Goal: Task Accomplishment & Management: Manage account settings

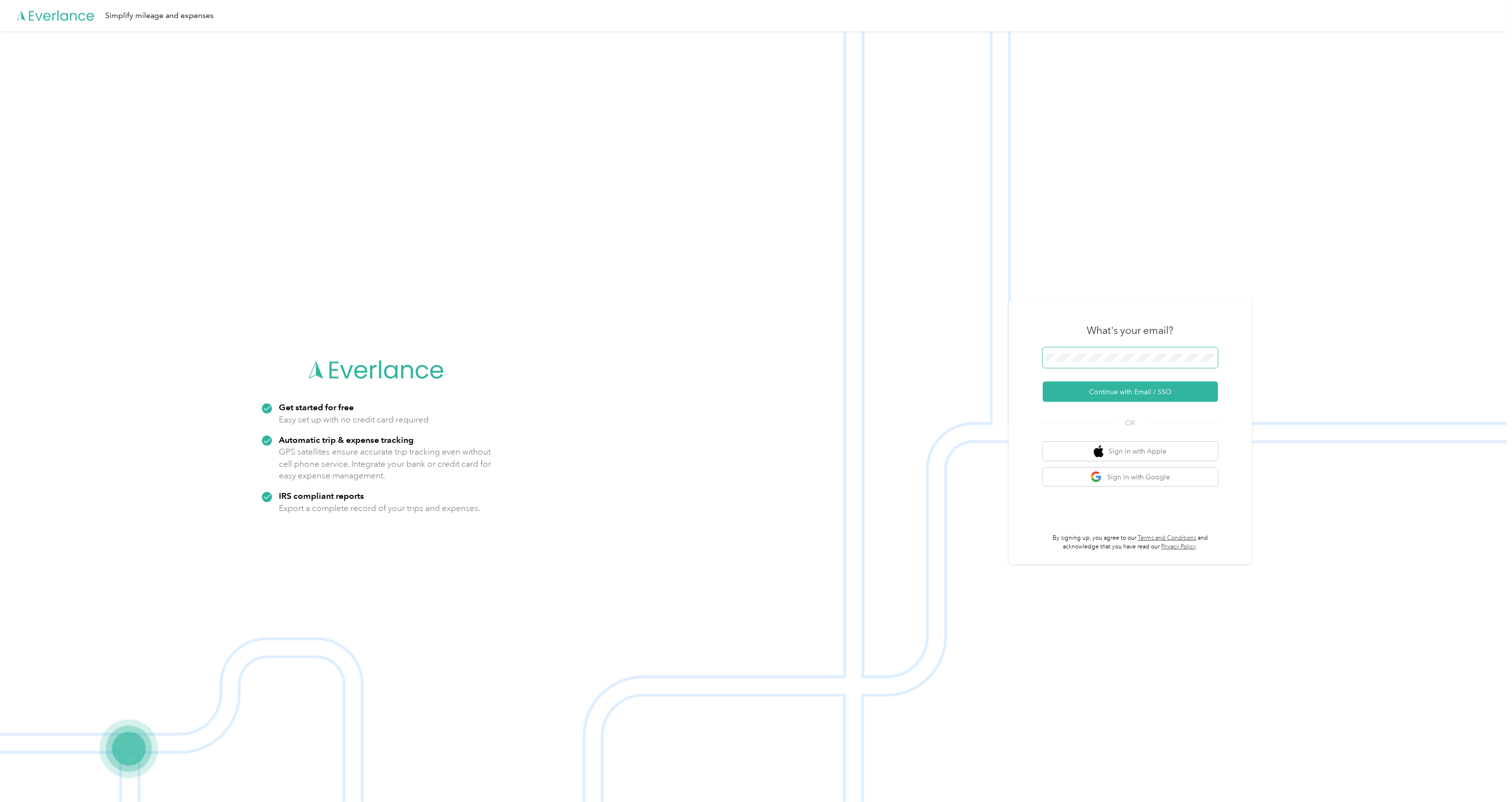
click at [1128, 362] on span at bounding box center [1130, 357] width 175 height 20
click at [1147, 473] on button "Sign in with Google" at bounding box center [1130, 477] width 175 height 19
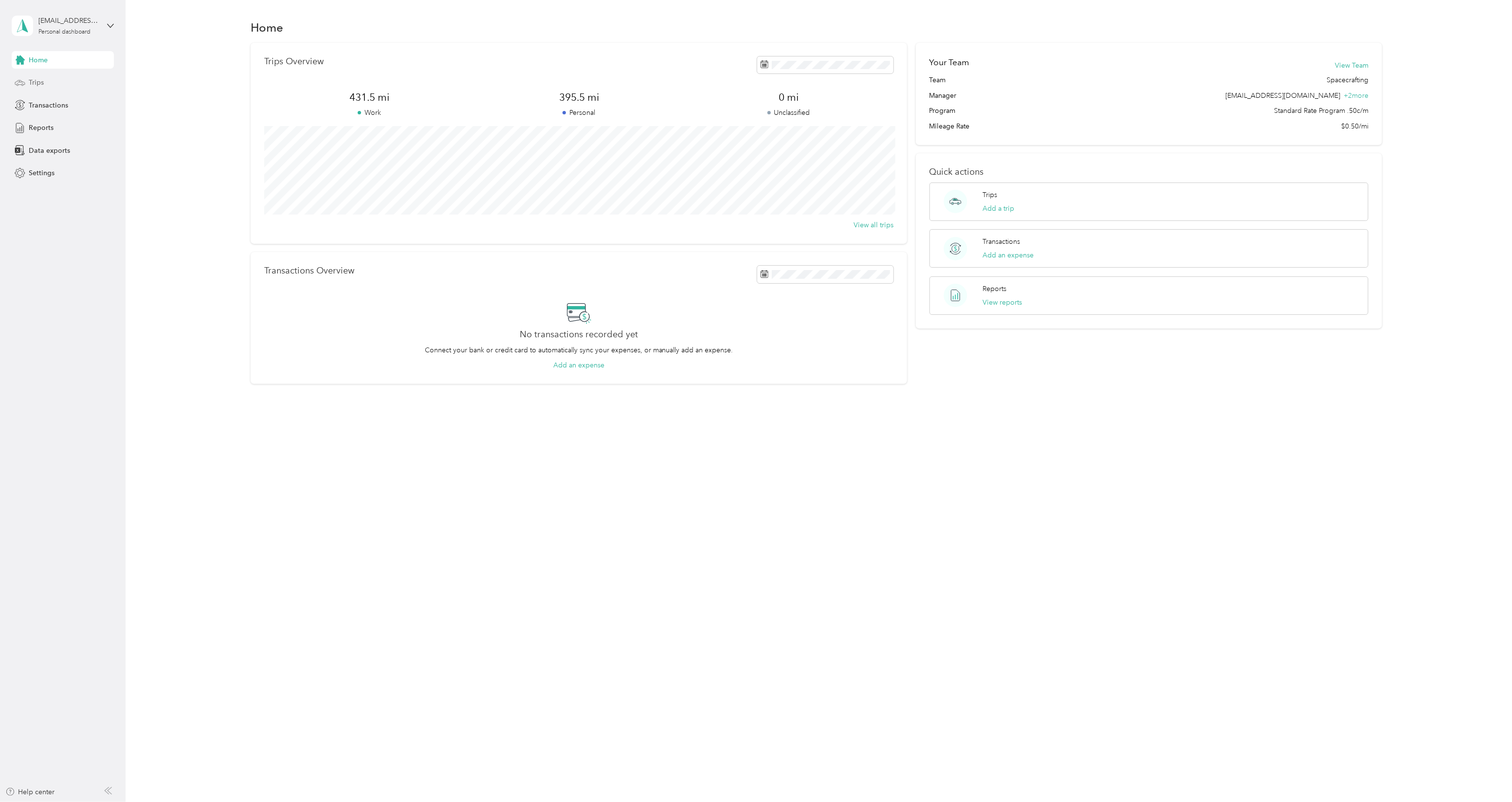
click at [44, 86] on div "Trips" at bounding box center [63, 82] width 102 height 18
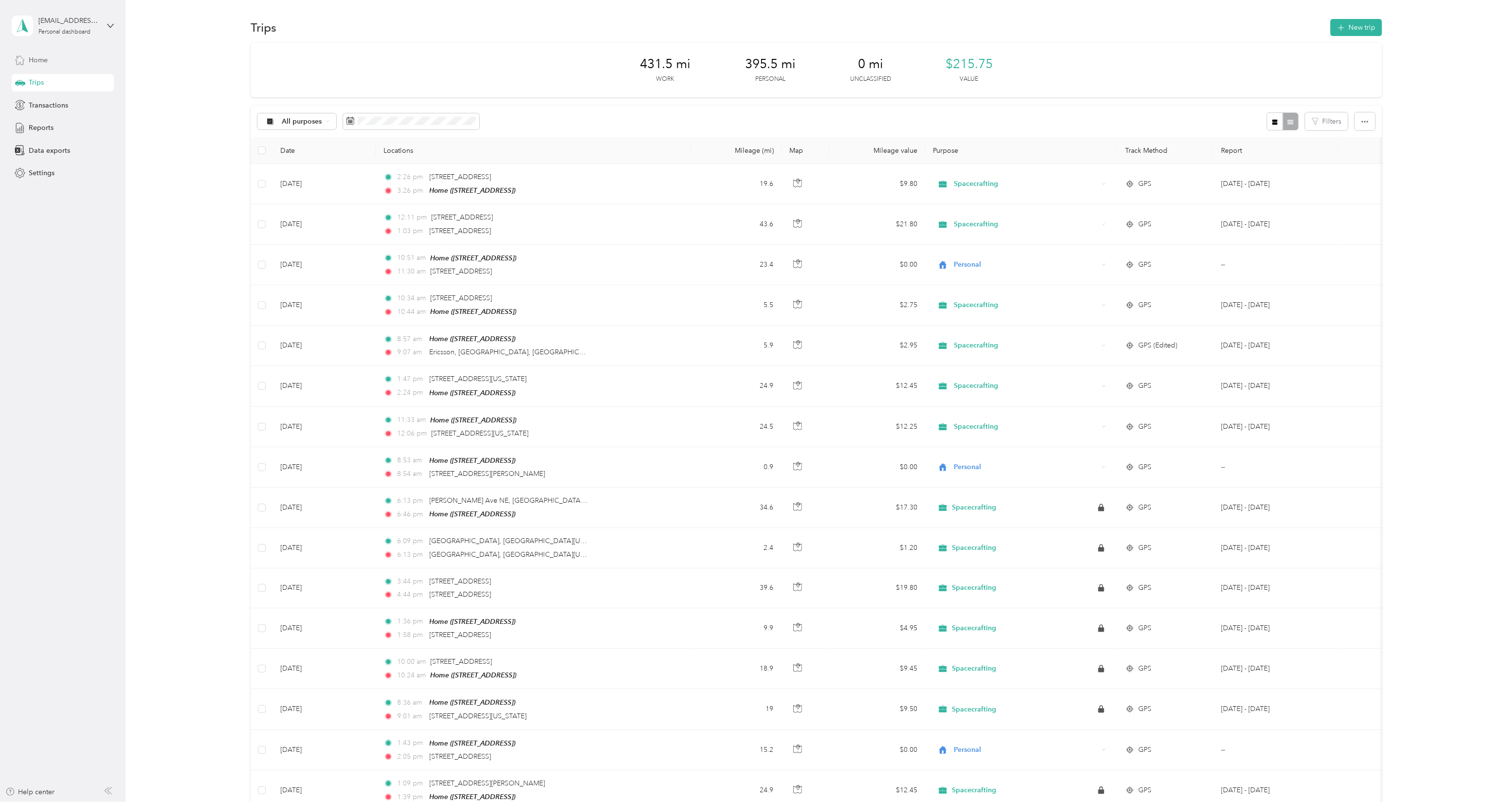
click at [56, 63] on div "Home" at bounding box center [63, 60] width 102 height 18
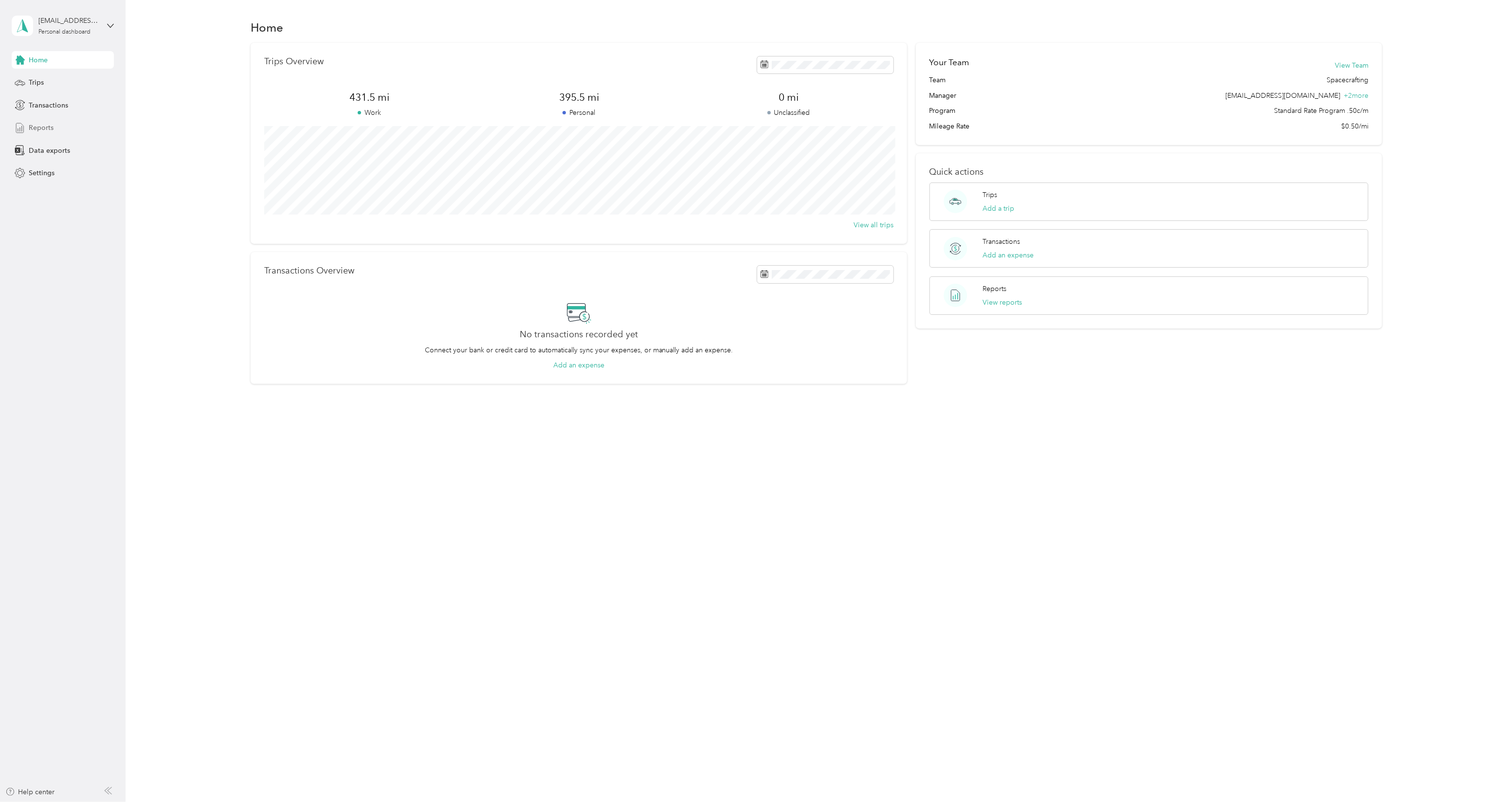
click at [47, 128] on span "Reports" at bounding box center [41, 128] width 25 height 10
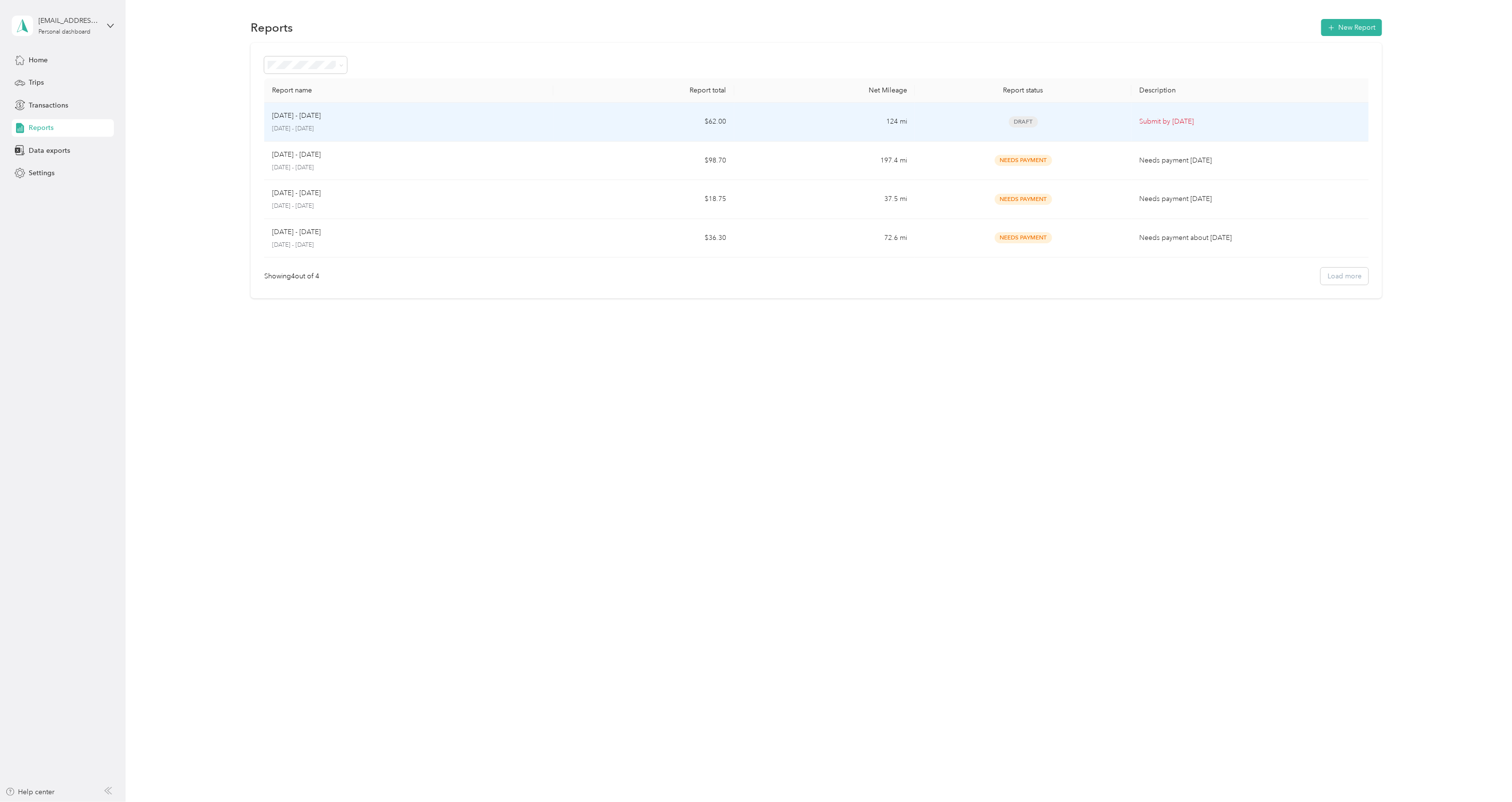
click at [1079, 120] on div "Draft" at bounding box center [1023, 122] width 201 height 11
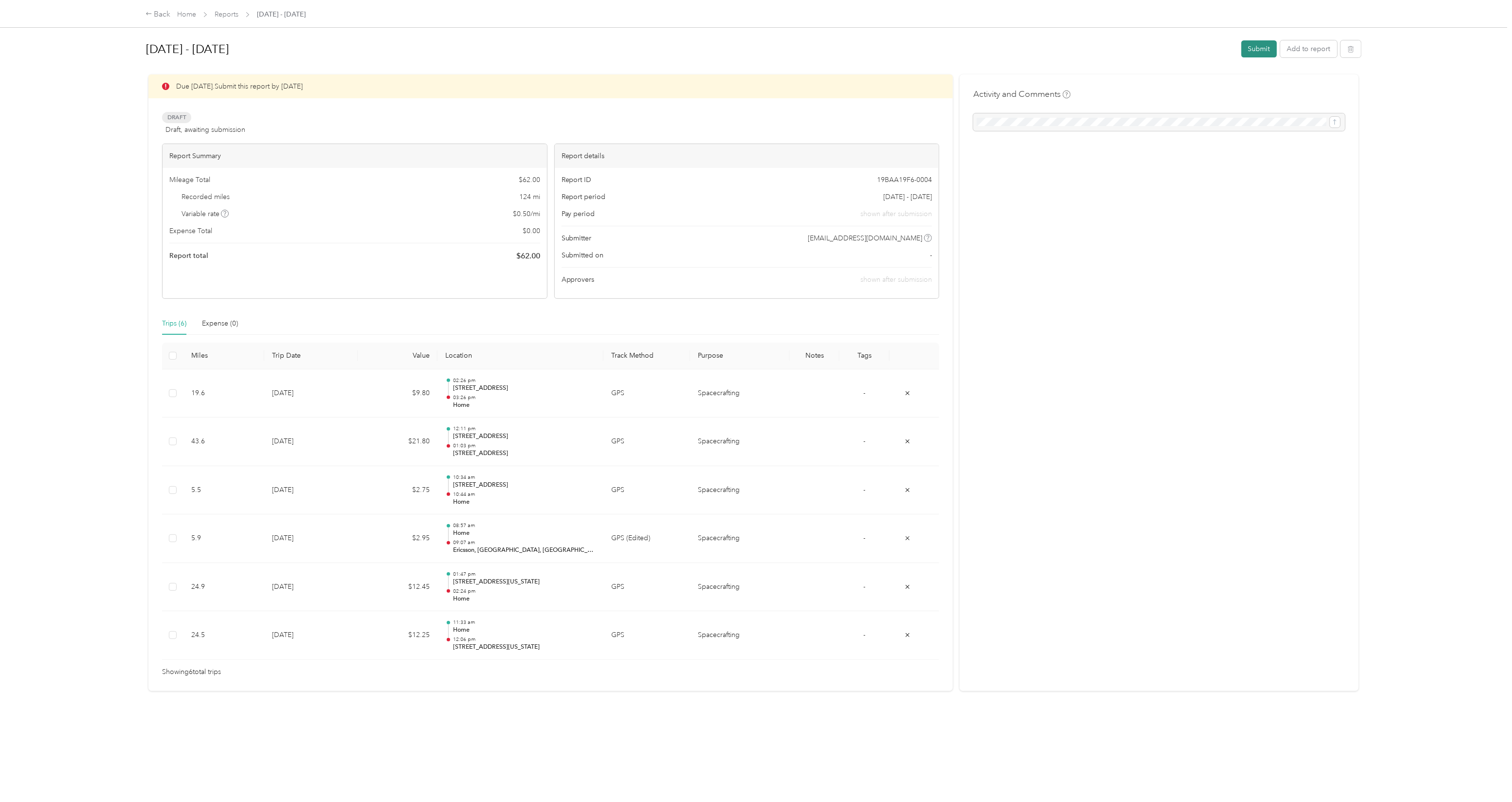
click at [1249, 42] on button "Submit" at bounding box center [1260, 49] width 36 height 17
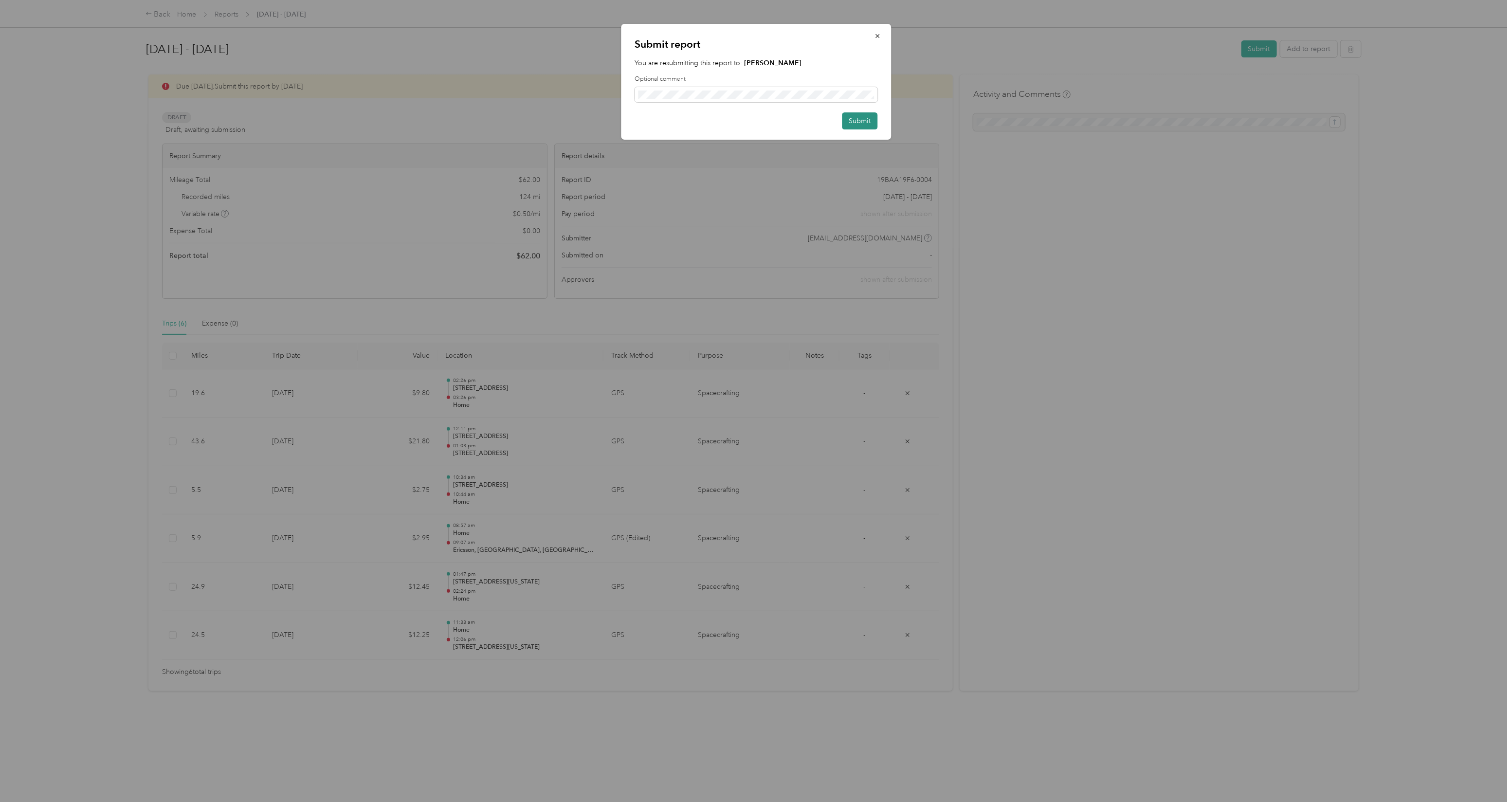
click at [843, 119] on button "Submit" at bounding box center [860, 121] width 36 height 17
